Goal: Find specific page/section: Find specific page/section

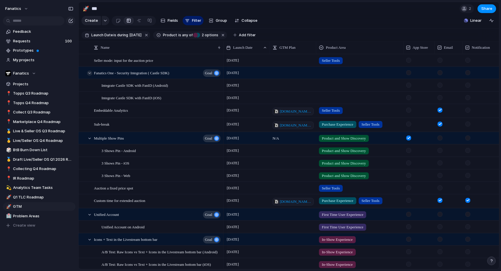
click at [90, 74] on div at bounding box center [89, 72] width 5 height 5
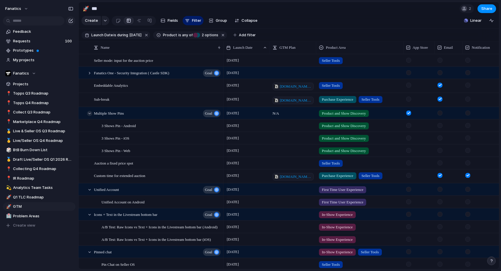
click at [88, 114] on div at bounding box center [89, 113] width 5 height 5
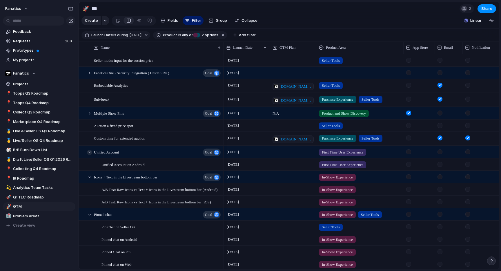
click at [89, 153] on div at bounding box center [89, 151] width 5 height 5
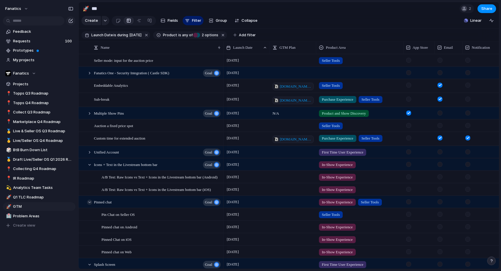
click at [89, 202] on div at bounding box center [89, 201] width 5 height 5
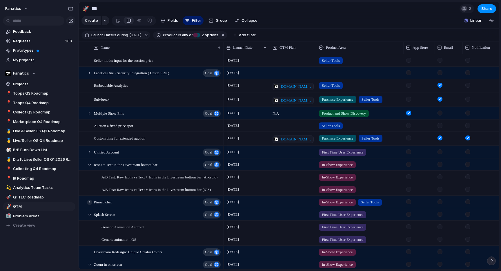
scroll to position [48, 0]
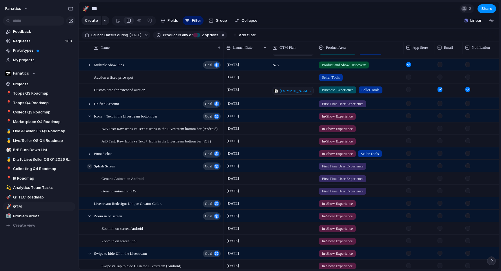
click at [88, 167] on div at bounding box center [89, 165] width 5 height 5
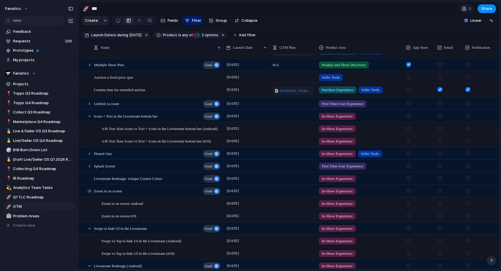
click at [89, 191] on div at bounding box center [89, 190] width 5 height 5
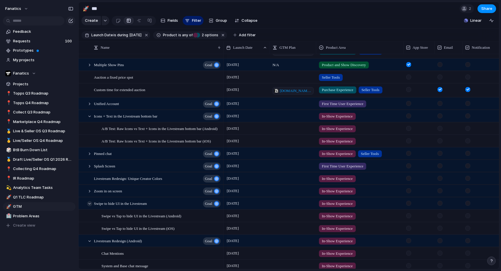
click at [89, 202] on div at bounding box center [89, 203] width 5 height 5
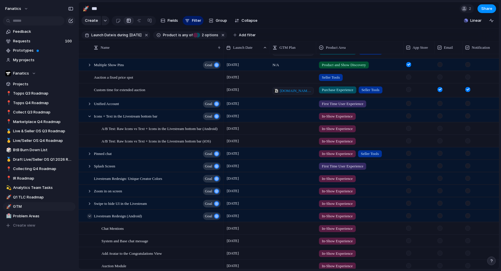
click at [89, 215] on div at bounding box center [89, 215] width 5 height 5
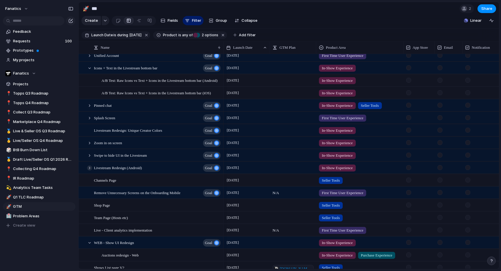
scroll to position [102, 0]
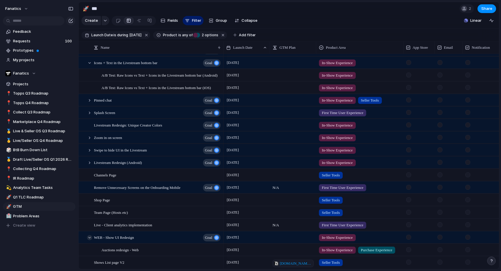
click at [88, 238] on div at bounding box center [89, 237] width 5 height 5
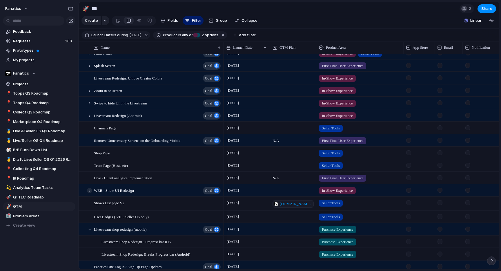
scroll to position [149, 0]
click at [89, 230] on div at bounding box center [89, 228] width 5 height 5
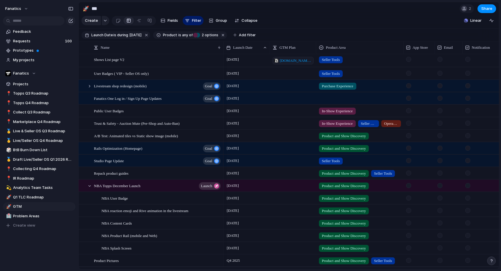
scroll to position [292, 0]
click at [90, 186] on div at bounding box center [89, 184] width 5 height 5
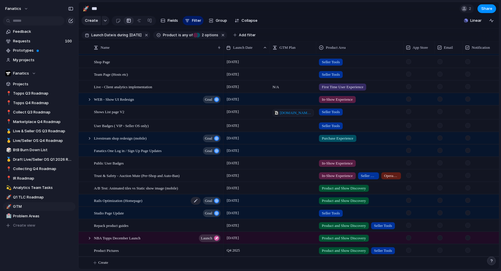
scroll to position [0, 0]
